Goal: Find specific page/section: Find specific page/section

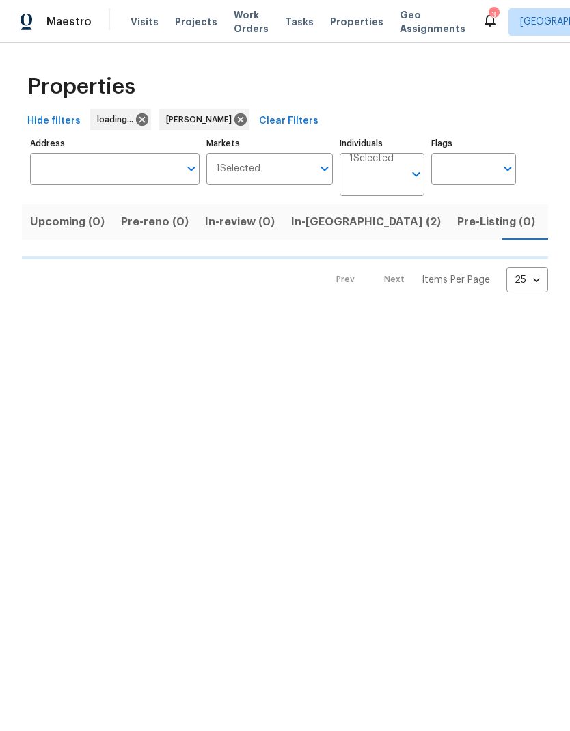
scroll to position [0, 22]
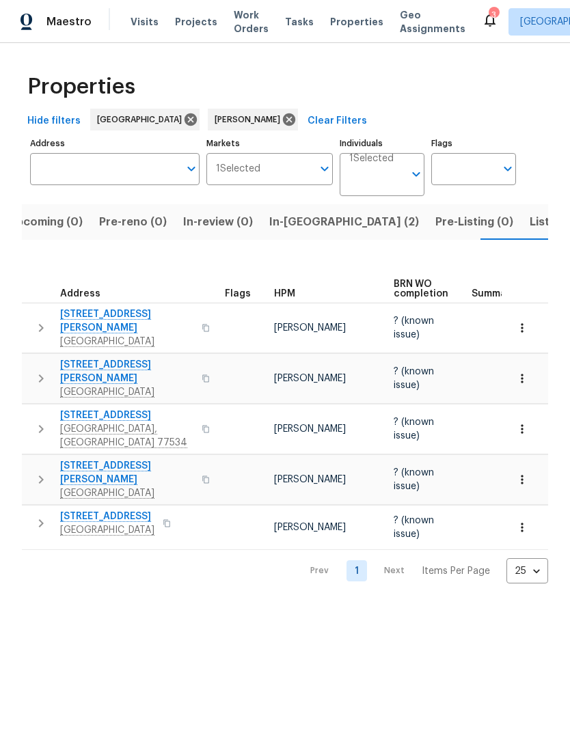
click at [300, 221] on span "In-reno (2)" at bounding box center [344, 221] width 150 height 19
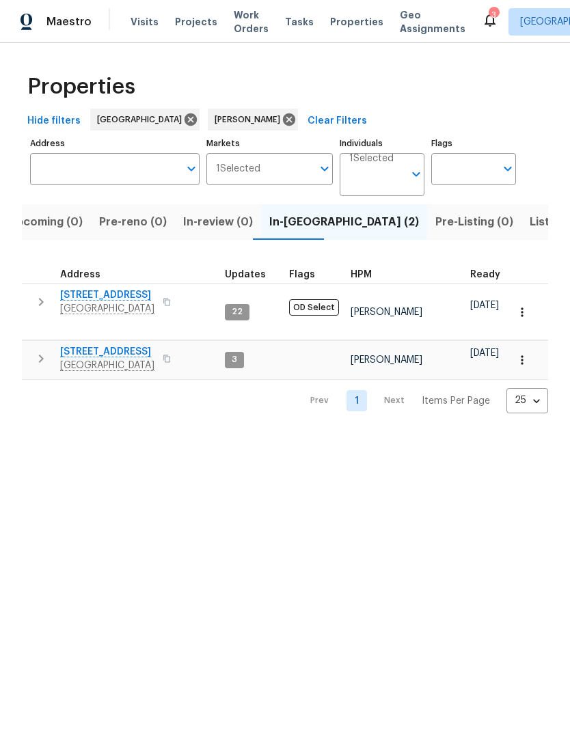
click at [125, 359] on span "[GEOGRAPHIC_DATA]" at bounding box center [107, 366] width 94 height 14
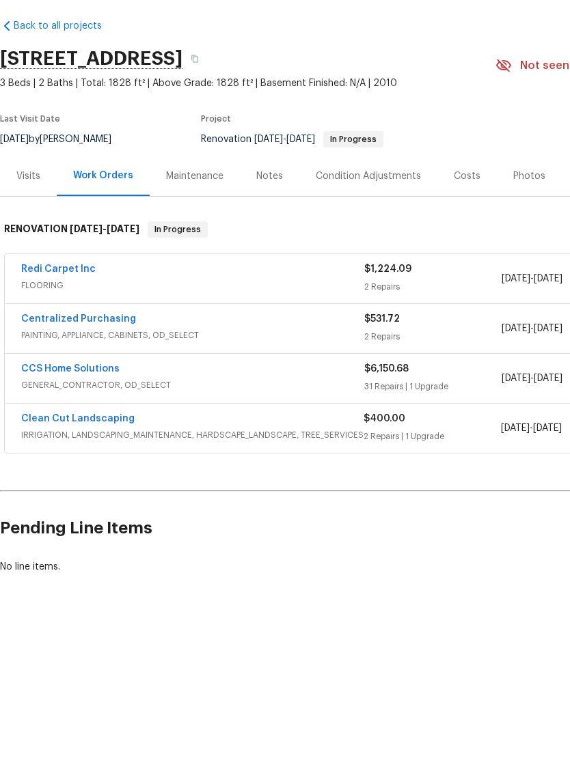
click at [125, 465] on link "Clean Cut Landscaping" at bounding box center [77, 470] width 113 height 10
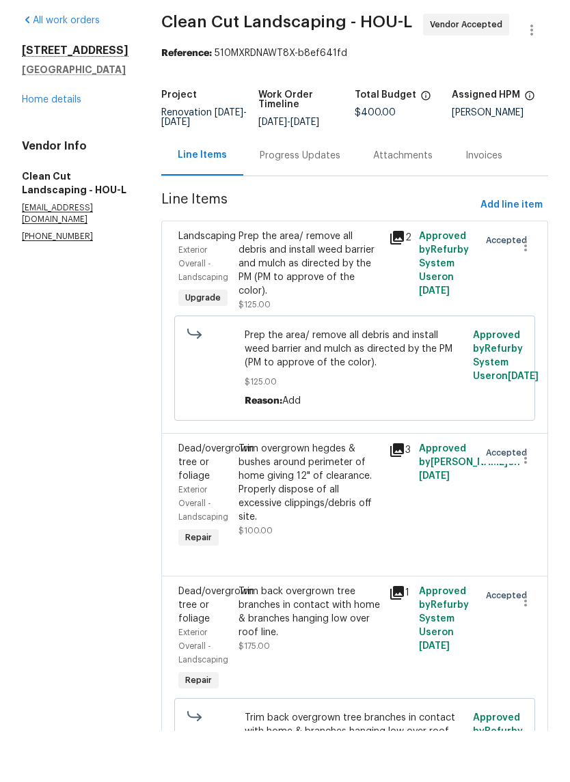
click at [101, 434] on section "All work orders [STREET_ADDRESS][PERSON_NAME] Home details Vendor Info Clean Cu…" at bounding box center [75, 474] width 107 height 819
